Goal: Task Accomplishment & Management: Manage account settings

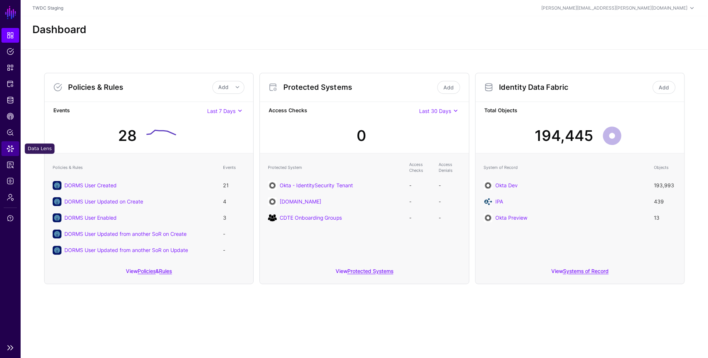
click at [10, 147] on span "Data Lens" at bounding box center [10, 148] width 7 height 7
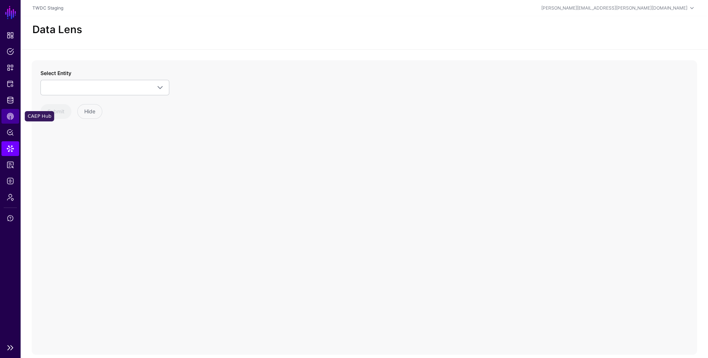
click at [10, 117] on span "CAEP Hub" at bounding box center [10, 116] width 7 height 7
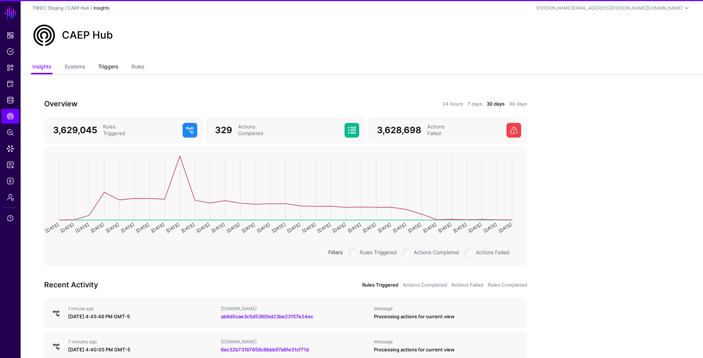
click at [112, 66] on link "Triggers" at bounding box center [108, 67] width 20 height 14
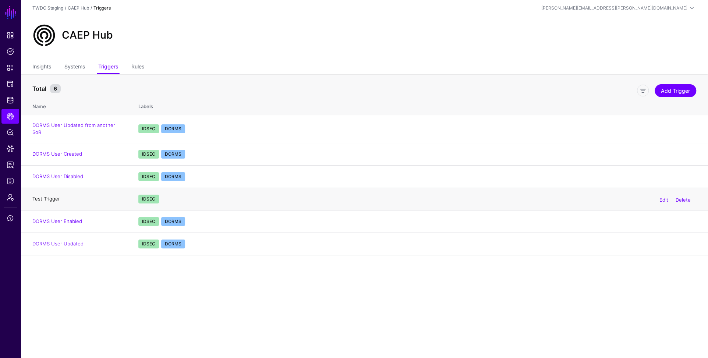
click at [53, 196] on link "Test Trigger" at bounding box center [46, 199] width 28 height 6
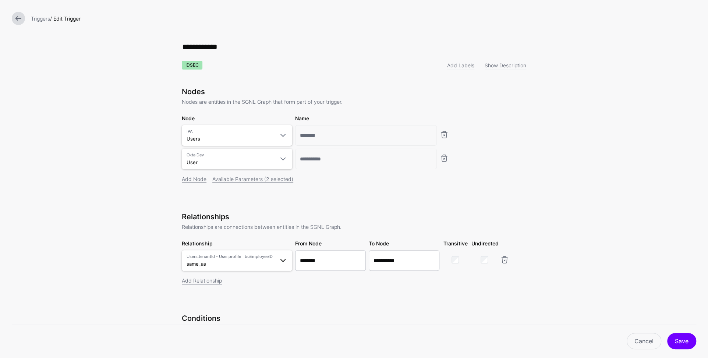
click at [252, 264] on span "Users.tenantId - User.profile__buEmployeeID same_as" at bounding box center [231, 261] width 88 height 14
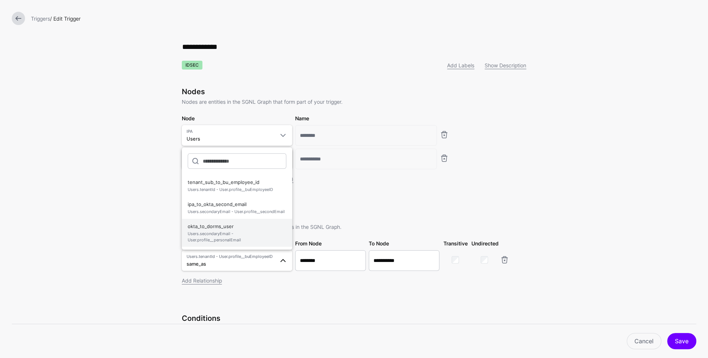
click at [213, 232] on span "Users.secondaryEmail - User.profile__personalEmail" at bounding box center [237, 237] width 99 height 12
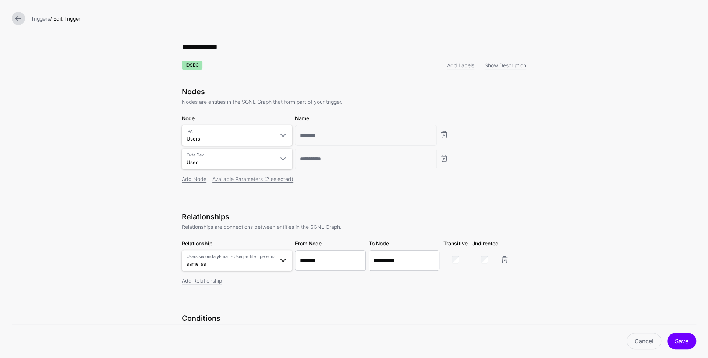
click at [234, 260] on span "Users.secondaryEmail - User.profile__personalEmail" at bounding box center [231, 257] width 88 height 6
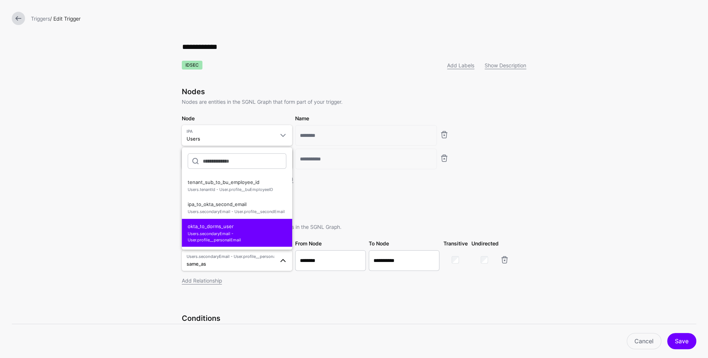
click at [252, 265] on span "Users.secondaryEmail - User.profile__personalEmail same_as" at bounding box center [231, 261] width 88 height 14
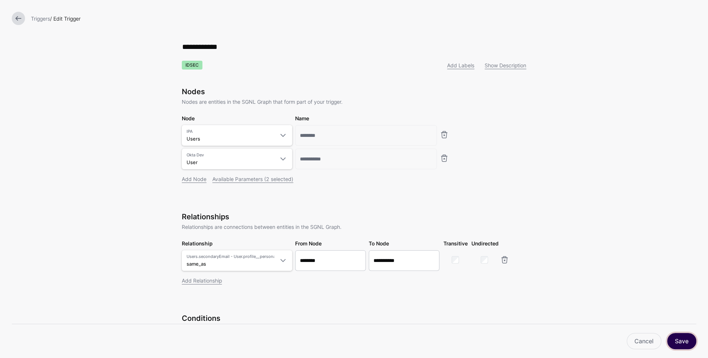
click at [685, 343] on button "Save" at bounding box center [681, 341] width 29 height 16
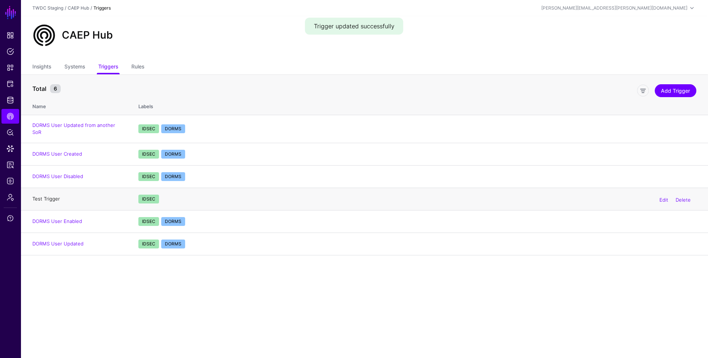
click at [47, 196] on link "Test Trigger" at bounding box center [46, 199] width 28 height 6
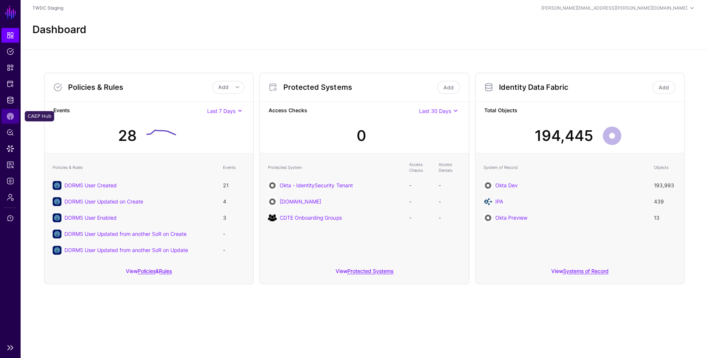
click at [7, 118] on span "CAEP Hub" at bounding box center [10, 116] width 7 height 7
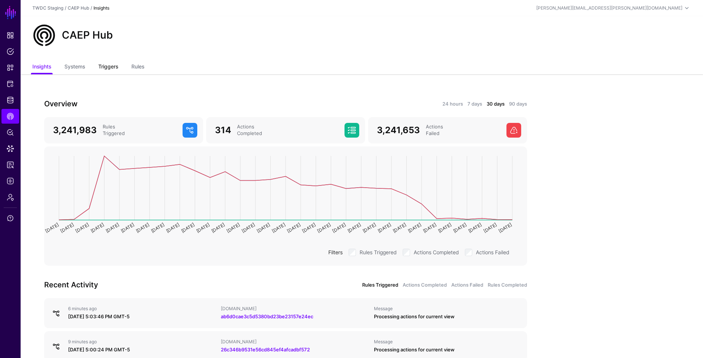
click at [114, 64] on link "Triggers" at bounding box center [108, 67] width 20 height 14
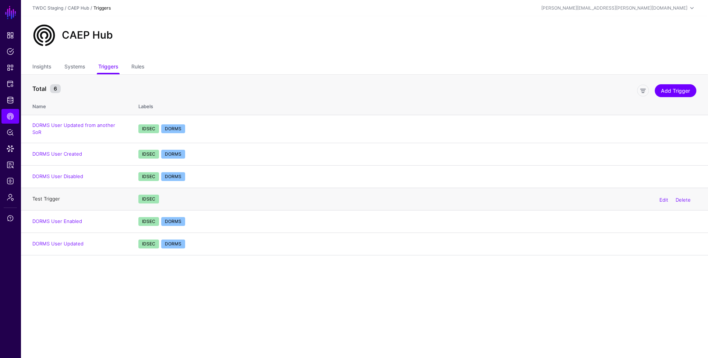
click at [52, 196] on link "Test Trigger" at bounding box center [46, 199] width 28 height 6
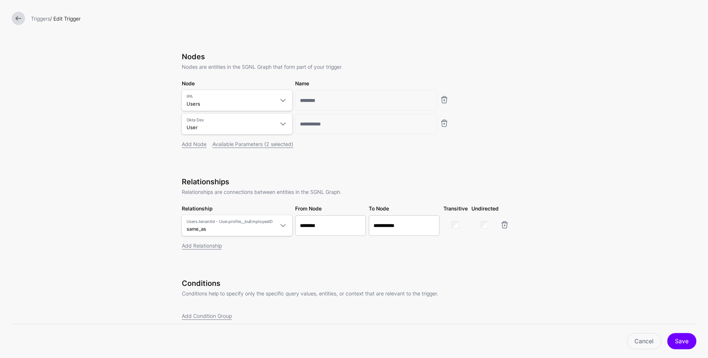
scroll to position [61, 0]
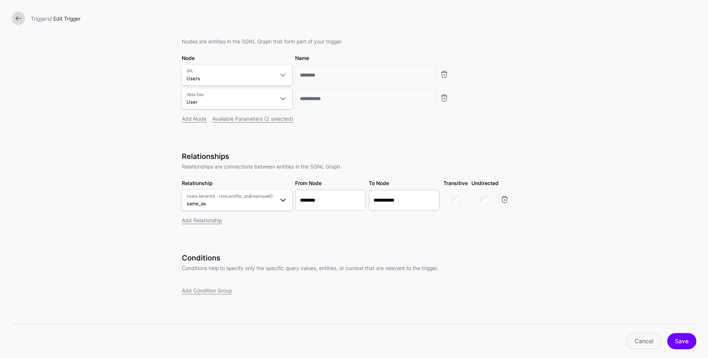
click at [280, 201] on span at bounding box center [283, 200] width 9 height 9
click at [246, 253] on span "Users.tenantId - User.profile__buEmployeeID" at bounding box center [237, 253] width 99 height 6
drag, startPoint x: 277, startPoint y: 201, endPoint x: 272, endPoint y: 207, distance: 7.4
click at [279, 201] on span at bounding box center [283, 200] width 9 height 9
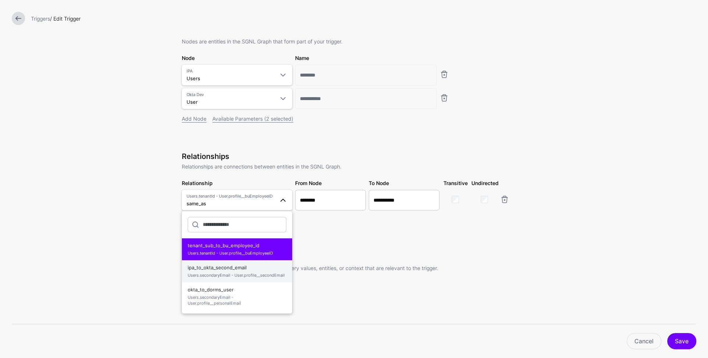
click at [218, 273] on span "Users.secondaryEmail - User.profile__secondEmail" at bounding box center [237, 275] width 99 height 6
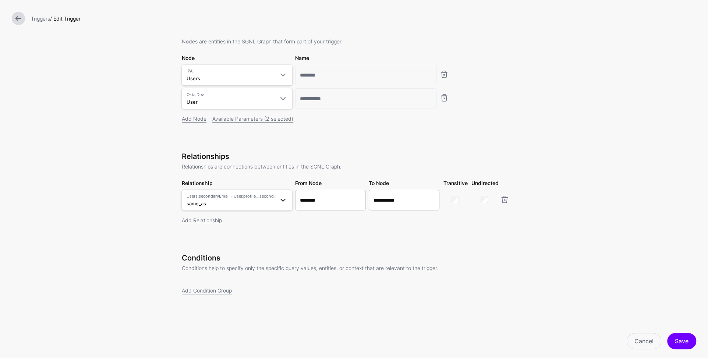
click at [279, 200] on span at bounding box center [283, 200] width 9 height 9
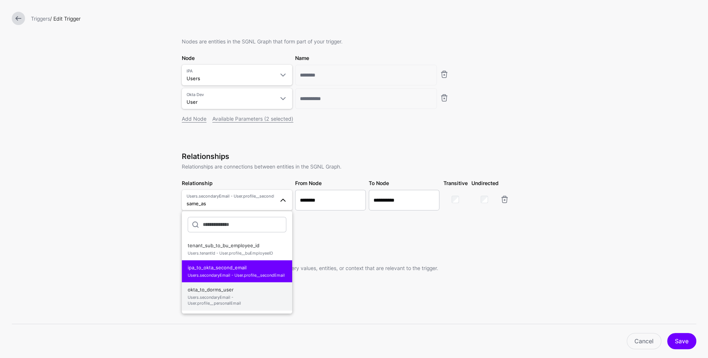
click at [227, 288] on span "okta_to_dorms_user Users.secondaryEmail - User.profile__personalEmail" at bounding box center [237, 297] width 99 height 24
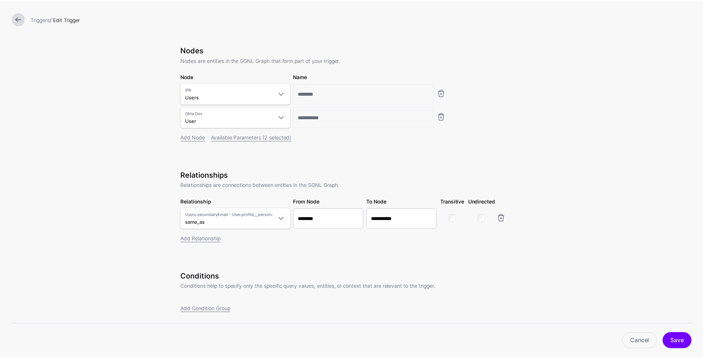
scroll to position [21, 0]
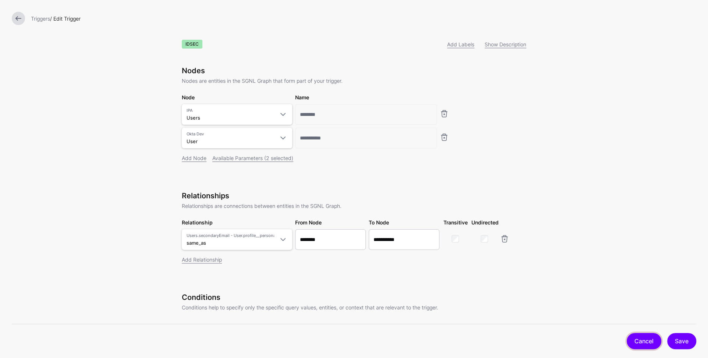
click at [649, 343] on link "Cancel" at bounding box center [644, 341] width 35 height 16
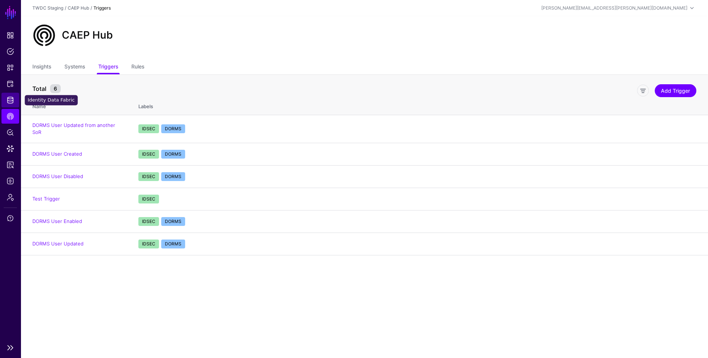
click at [11, 104] on link "Identity Data Fabric" at bounding box center [10, 100] width 18 height 15
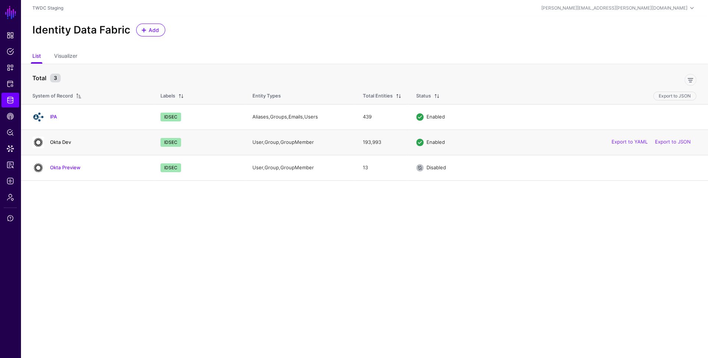
click at [61, 142] on link "Okta Dev" at bounding box center [60, 142] width 21 height 6
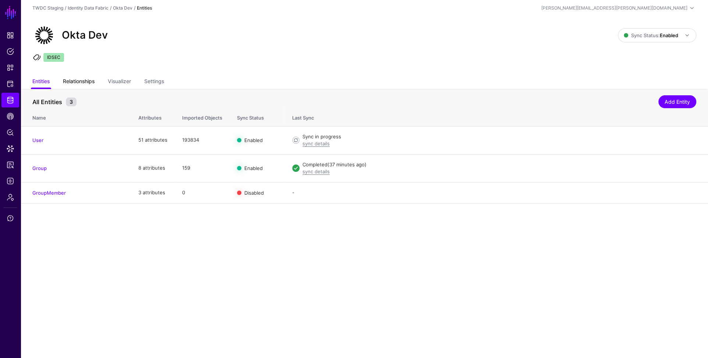
click at [78, 80] on link "Relationships" at bounding box center [79, 82] width 32 height 14
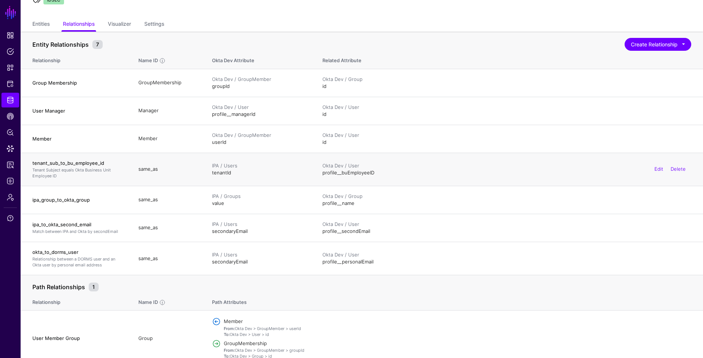
scroll to position [65, 0]
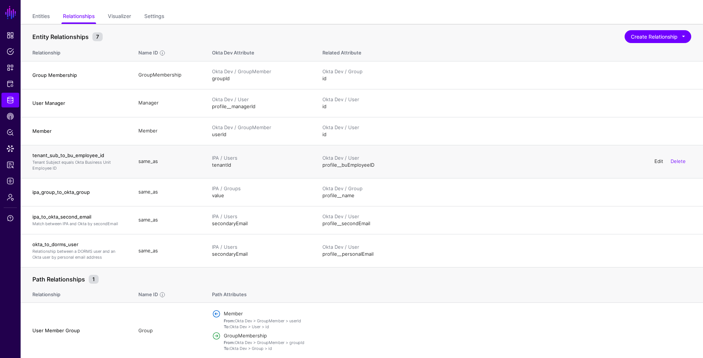
click at [662, 162] on link "Edit" at bounding box center [658, 161] width 9 height 6
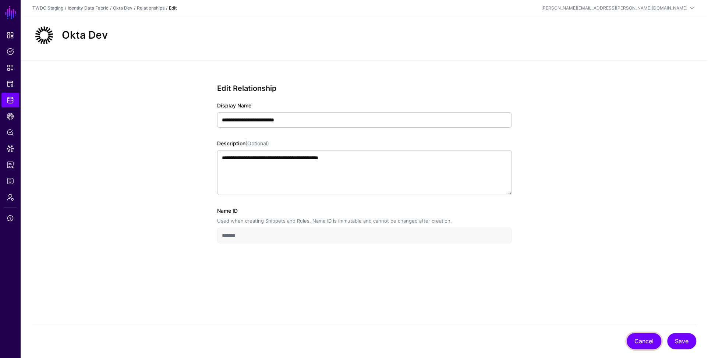
click at [643, 344] on button "Cancel" at bounding box center [644, 341] width 35 height 16
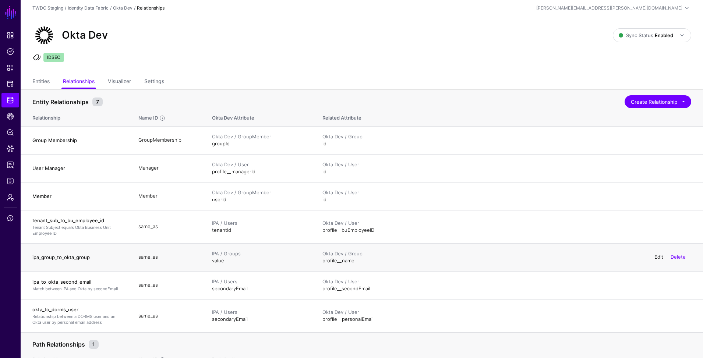
click at [660, 259] on link "Edit" at bounding box center [658, 257] width 9 height 6
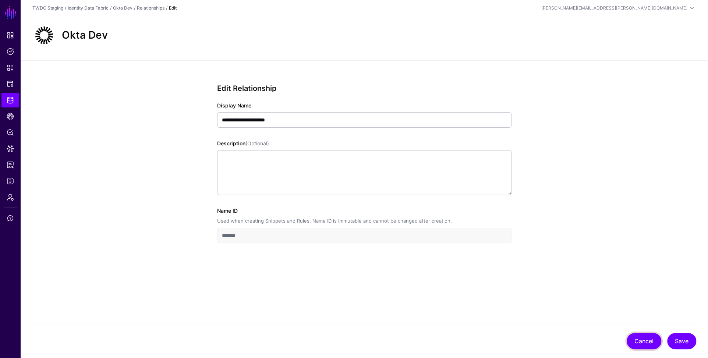
click at [635, 340] on button "Cancel" at bounding box center [644, 341] width 35 height 16
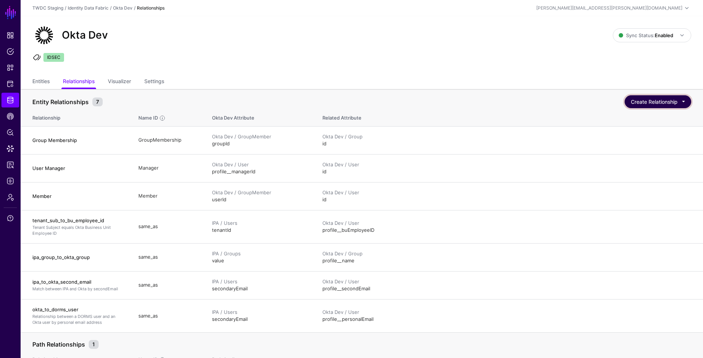
click at [684, 102] on button "Create Relationship" at bounding box center [658, 101] width 67 height 13
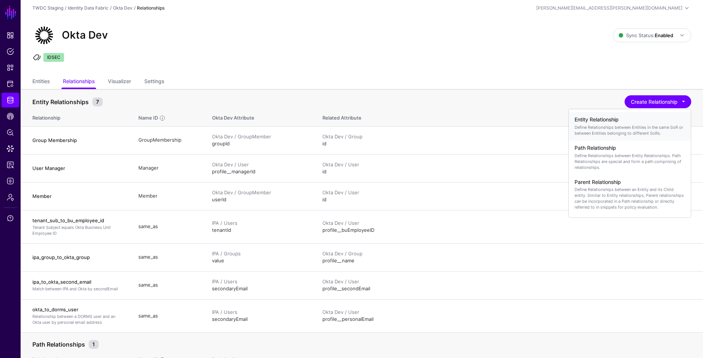
click at [601, 133] on p "Define Relationships between Entities in the same SoR or between Entities belon…" at bounding box center [630, 130] width 110 height 12
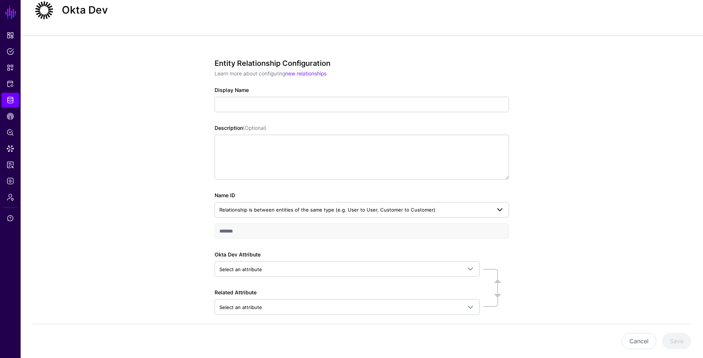
scroll to position [58, 0]
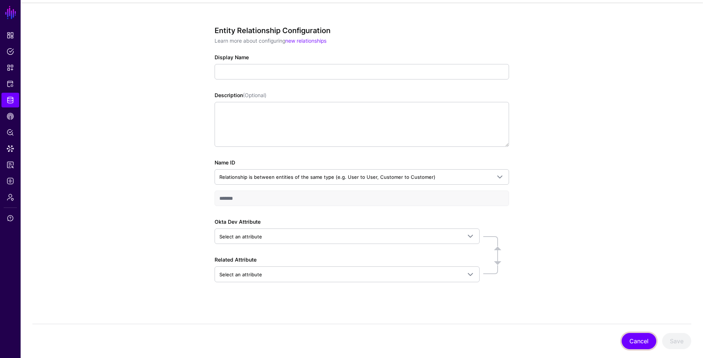
click at [628, 342] on button "Cancel" at bounding box center [639, 341] width 35 height 16
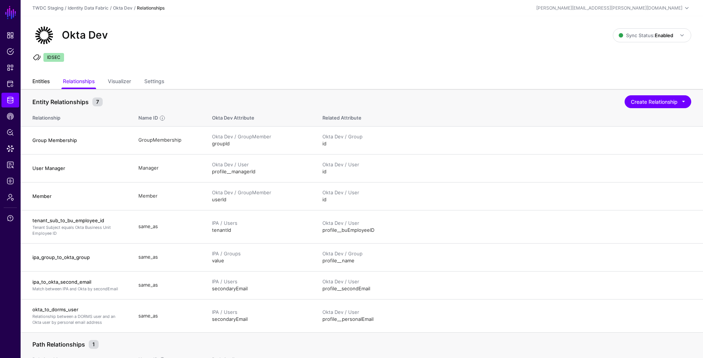
click at [40, 84] on link "Entities" at bounding box center [40, 82] width 17 height 14
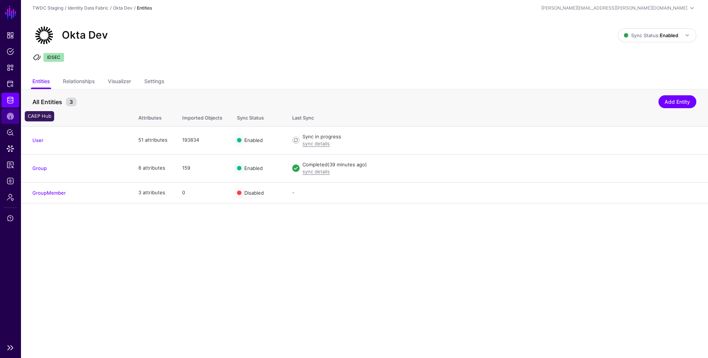
click at [10, 116] on span "CAEP Hub" at bounding box center [10, 116] width 7 height 7
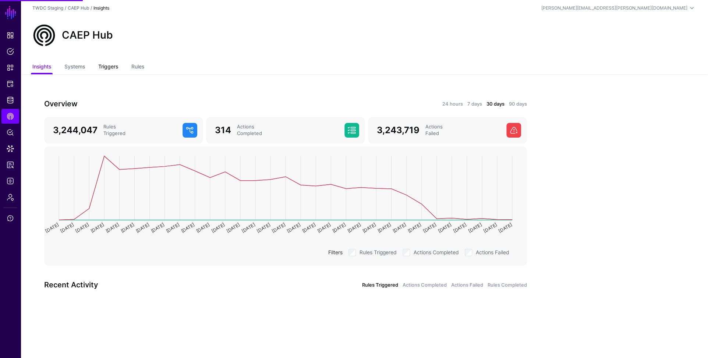
click at [108, 68] on link "Triggers" at bounding box center [108, 67] width 20 height 14
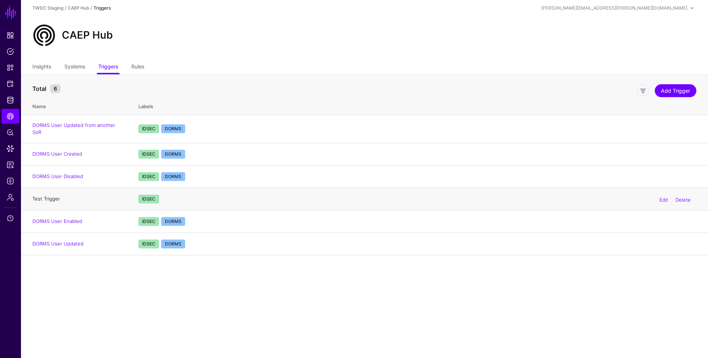
click at [52, 196] on link "Test Trigger" at bounding box center [46, 199] width 28 height 6
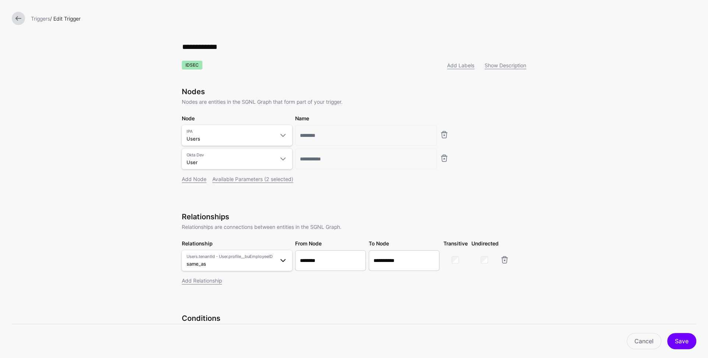
click at [229, 268] on span "Users.tenantId - User.profile__buEmployeeID same_as" at bounding box center [231, 261] width 88 height 14
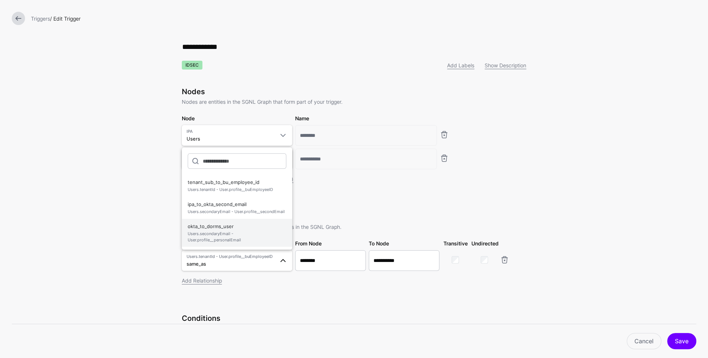
click at [200, 231] on span "Users.secondaryEmail - User.profile__personalEmail" at bounding box center [237, 237] width 99 height 12
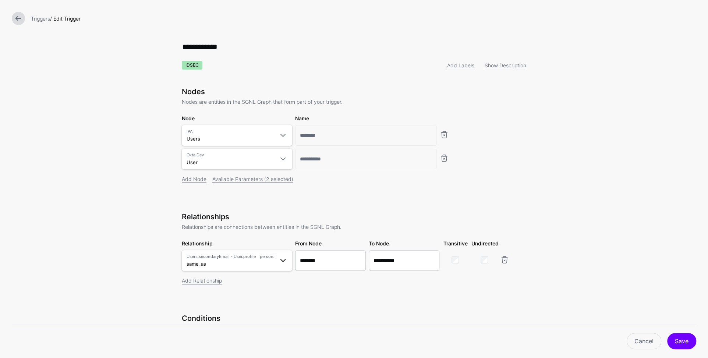
click at [237, 264] on span "Users.secondaryEmail - User.profile__personalEmail same_as" at bounding box center [231, 261] width 88 height 14
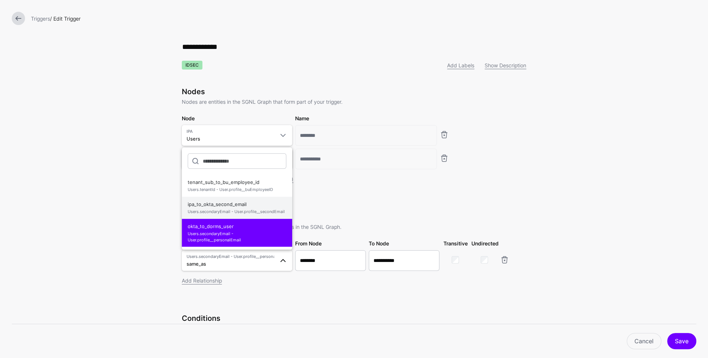
click at [235, 212] on span "Users.secondaryEmail - User.profile__secondEmail" at bounding box center [237, 212] width 99 height 6
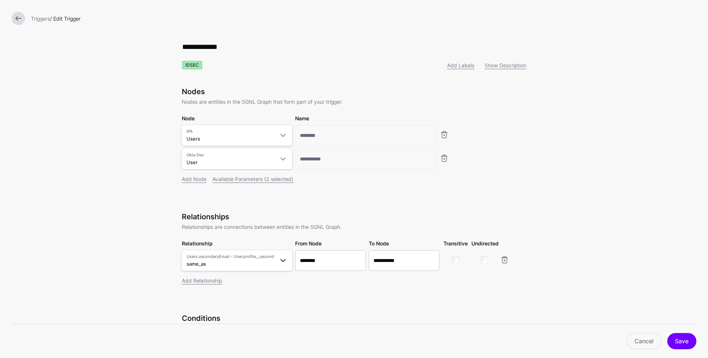
click at [228, 259] on span "Users.secondaryEmail - User.profile__secondEmail" at bounding box center [231, 257] width 88 height 6
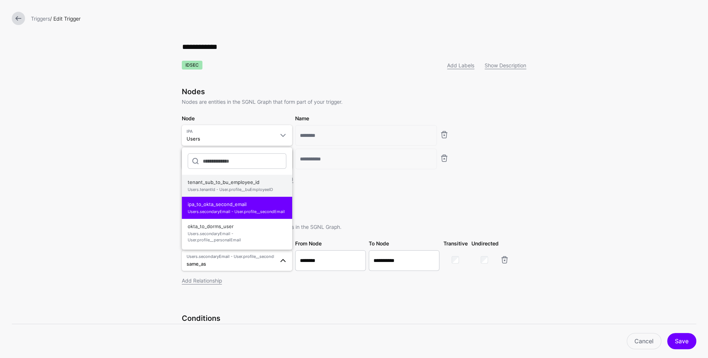
click at [226, 184] on span "tenant_sub_to_bu_employee_id Users.tenantId - User.profile__buEmployeeID" at bounding box center [237, 186] width 99 height 18
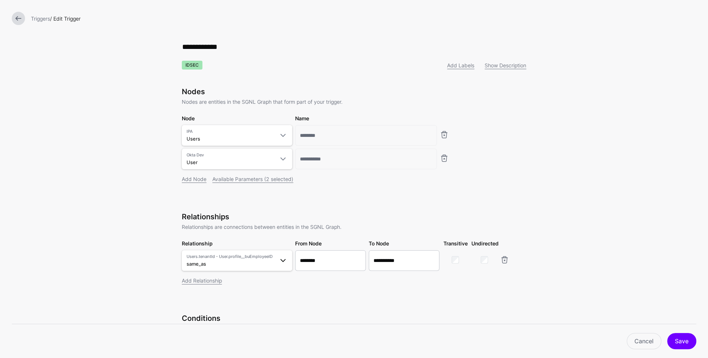
click at [252, 262] on span "Users.tenantId - User.profile__buEmployeeID same_as" at bounding box center [231, 261] width 88 height 14
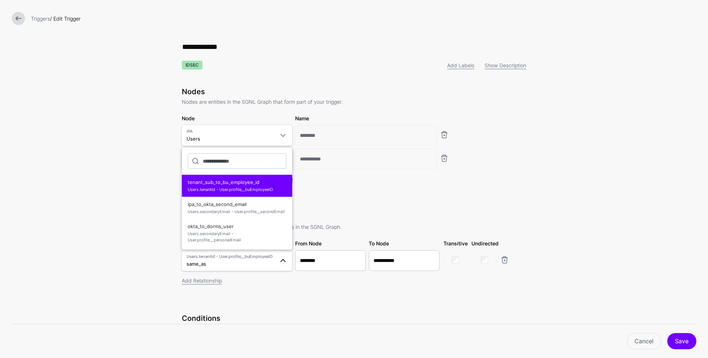
click at [639, 211] on form "**********" at bounding box center [354, 209] width 708 height 419
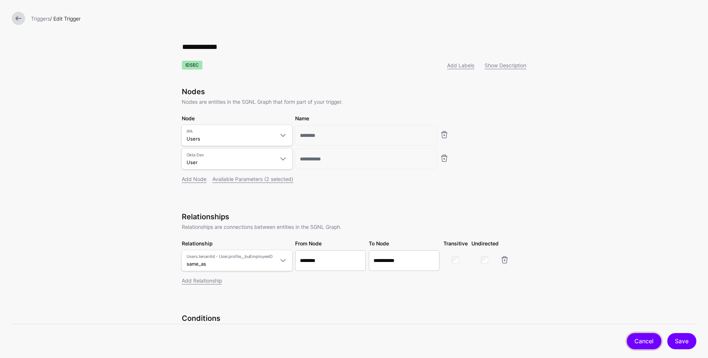
click at [642, 342] on link "Cancel" at bounding box center [644, 341] width 35 height 16
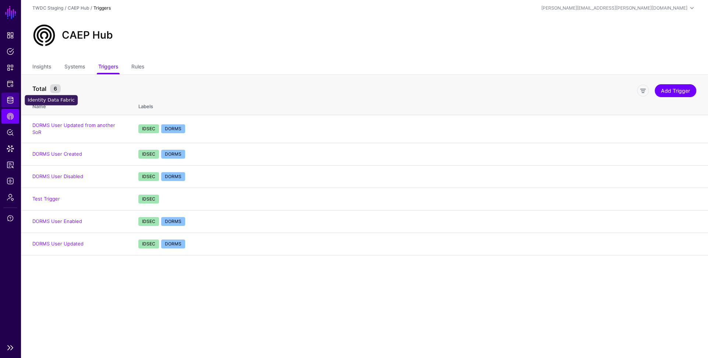
click at [10, 102] on span "Identity Data Fabric" at bounding box center [10, 99] width 7 height 7
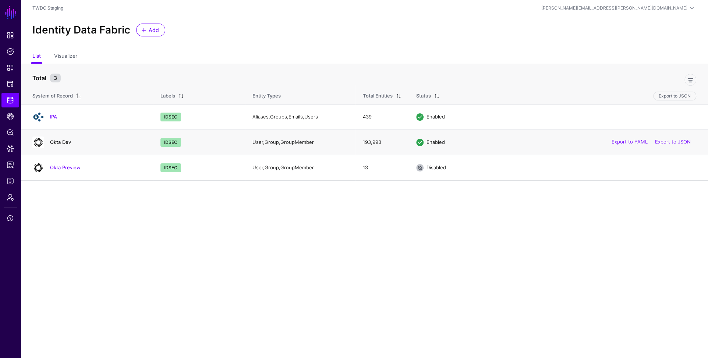
click at [63, 140] on link "Okta Dev" at bounding box center [60, 142] width 21 height 6
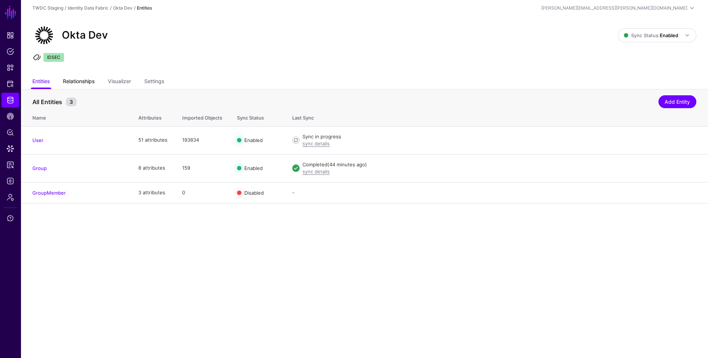
click at [82, 82] on link "Relationships" at bounding box center [79, 82] width 32 height 14
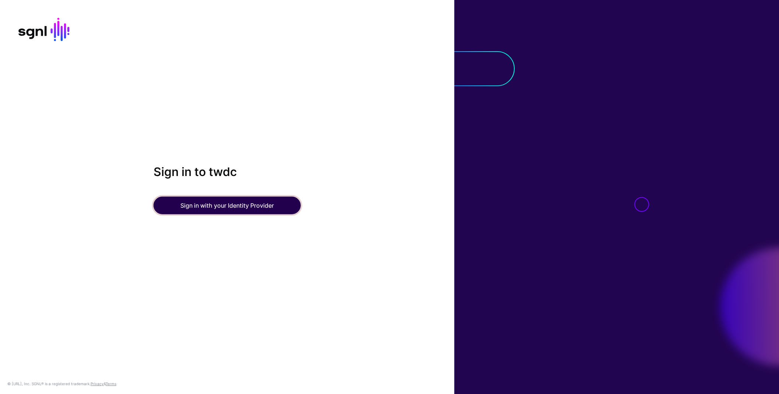
click at [241, 209] on button "Sign in with your Identity Provider" at bounding box center [226, 206] width 147 height 18
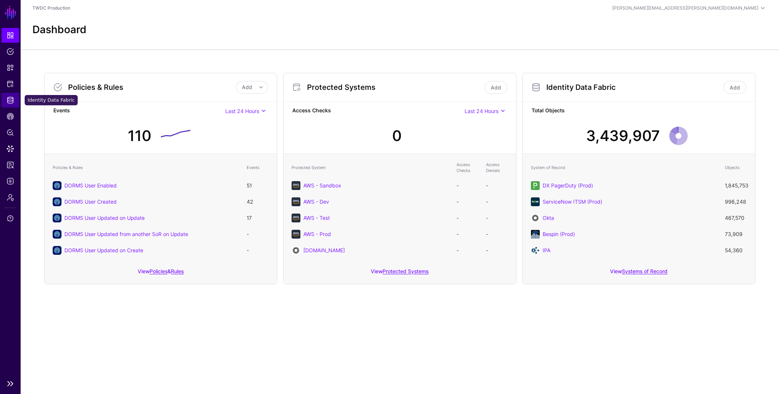
click at [11, 98] on span "Identity Data Fabric" at bounding box center [10, 99] width 7 height 7
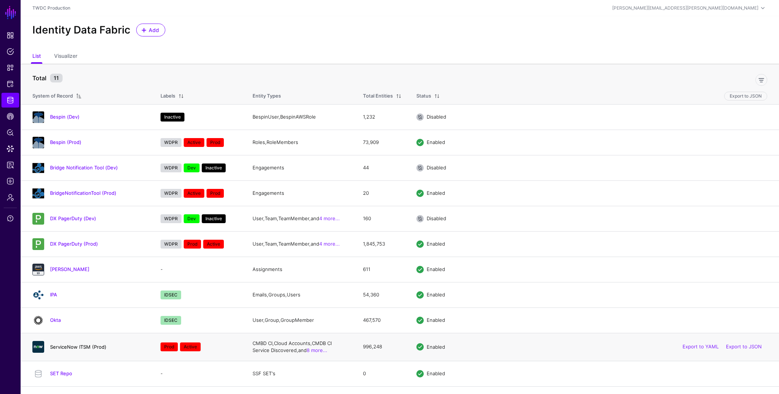
click at [70, 345] on link "ServiceNow ITSM (Prod)" at bounding box center [78, 347] width 56 height 6
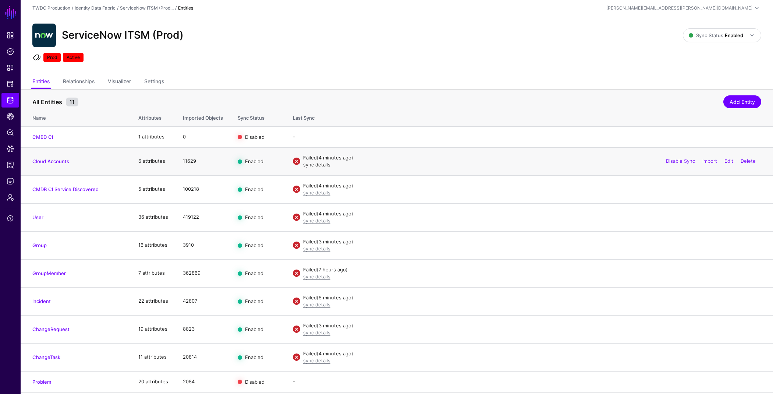
click at [315, 166] on link "sync details" at bounding box center [316, 165] width 27 height 6
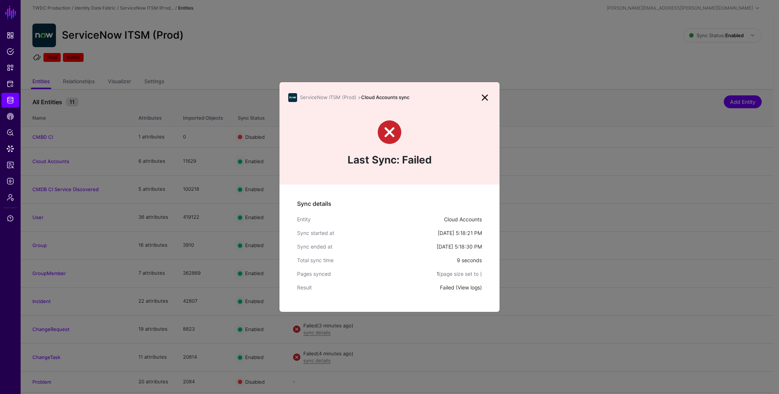
click at [468, 287] on link "View logs" at bounding box center [469, 287] width 22 height 6
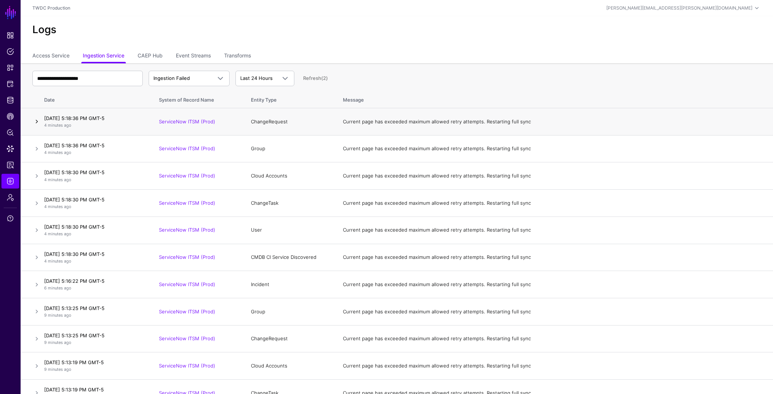
click at [34, 122] on link at bounding box center [36, 121] width 9 height 9
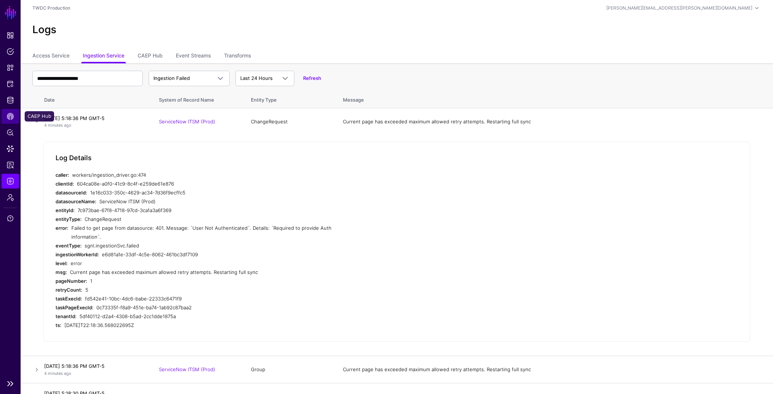
click at [12, 113] on span "CAEP Hub" at bounding box center [10, 116] width 7 height 7
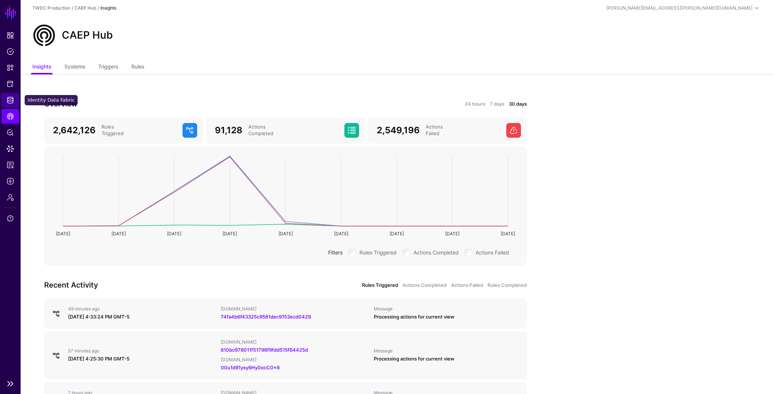
click at [7, 100] on span "Identity Data Fabric" at bounding box center [10, 99] width 7 height 7
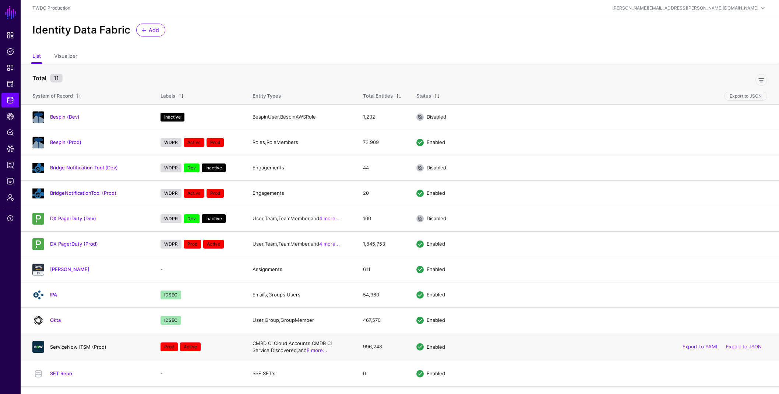
click at [80, 347] on link "ServiceNow ITSM (Prod)" at bounding box center [78, 347] width 56 height 6
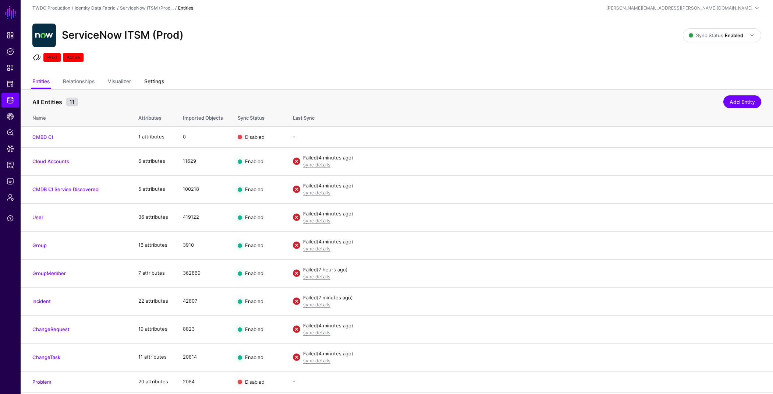
click at [162, 82] on link "Settings" at bounding box center [154, 82] width 20 height 14
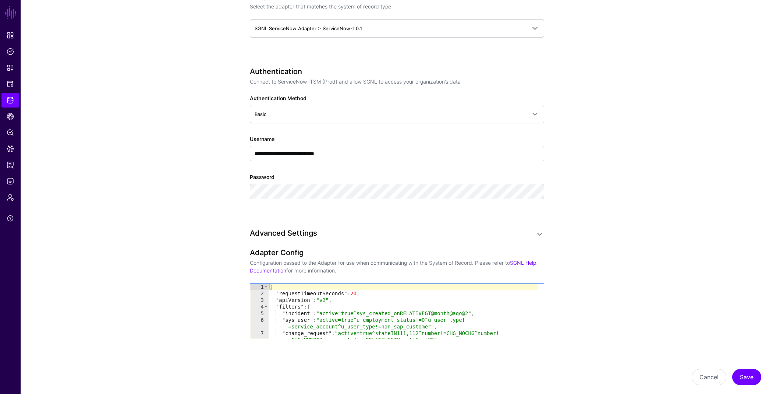
scroll to position [466, 0]
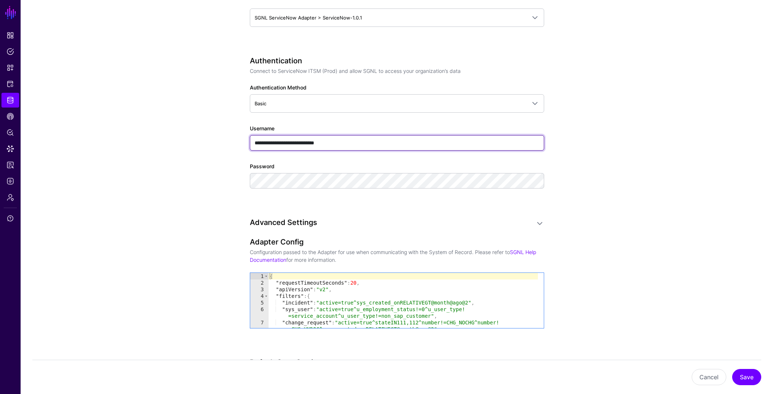
click at [359, 144] on input "**********" at bounding box center [397, 142] width 294 height 15
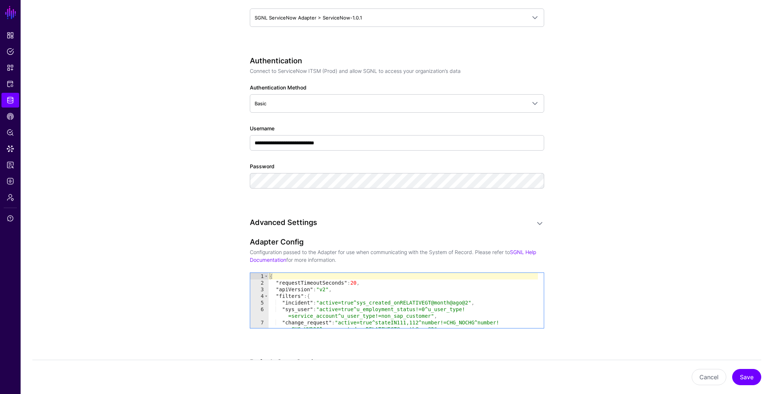
click at [234, 188] on div "**********" at bounding box center [397, 150] width 342 height 1055
click at [708, 377] on button "Cancel" at bounding box center [709, 377] width 35 height 16
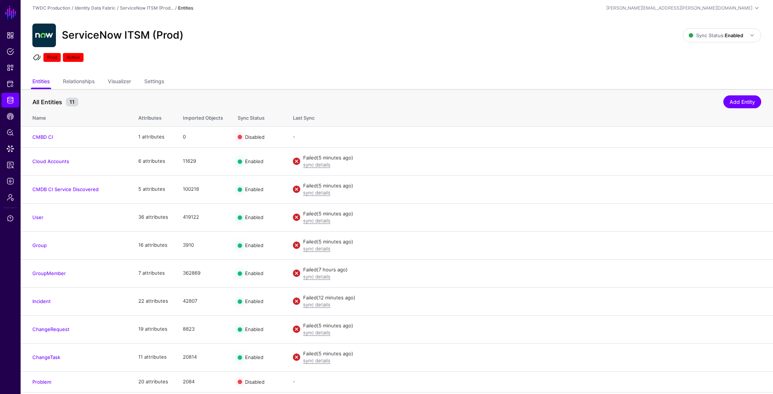
click at [442, 59] on ul "Prod Active" at bounding box center [396, 58] width 731 height 11
